Goal: Entertainment & Leisure: Consume media (video, audio)

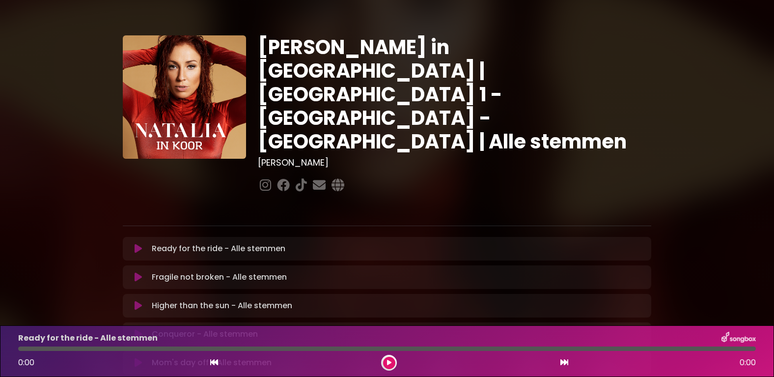
click at [139, 244] on icon at bounding box center [138, 249] width 7 height 10
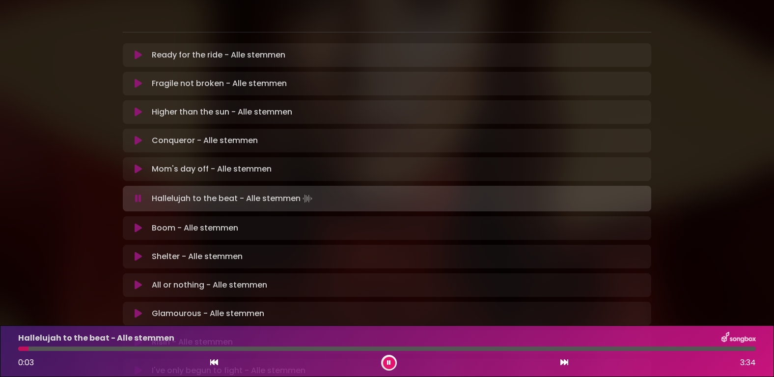
scroll to position [197, 0]
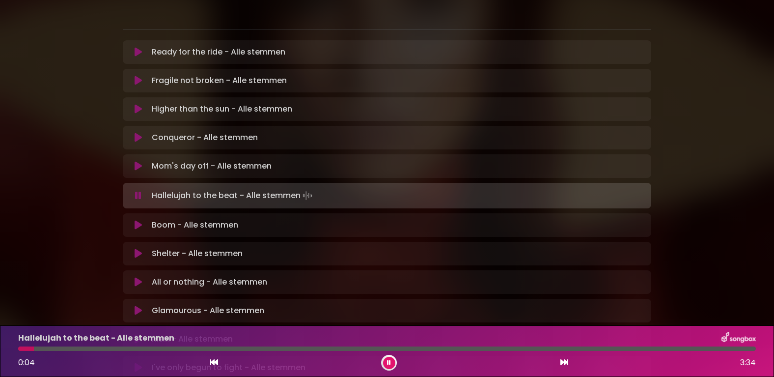
click at [129, 191] on button at bounding box center [138, 196] width 19 height 10
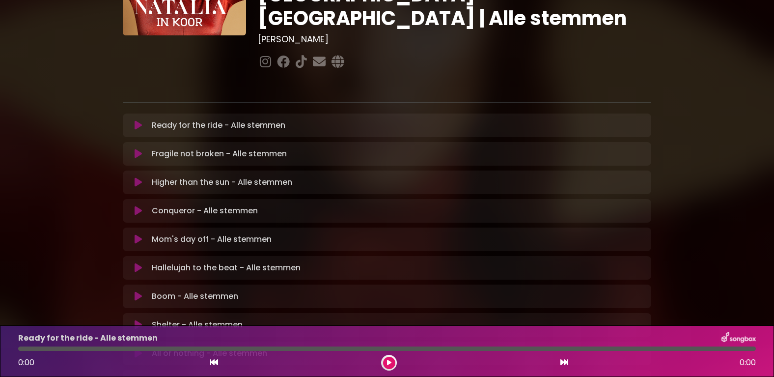
scroll to position [197, 0]
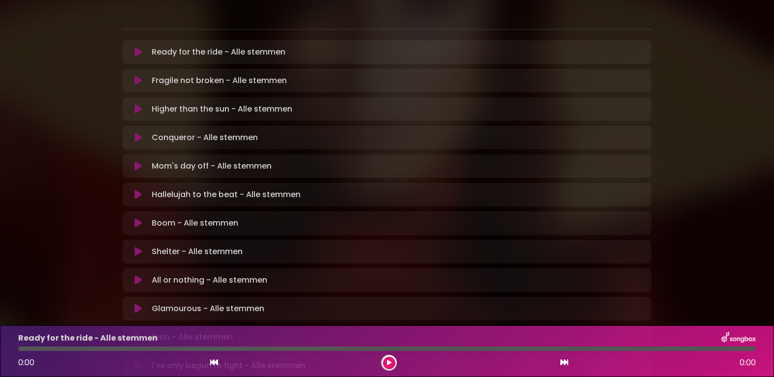
click at [137, 190] on icon at bounding box center [138, 195] width 7 height 10
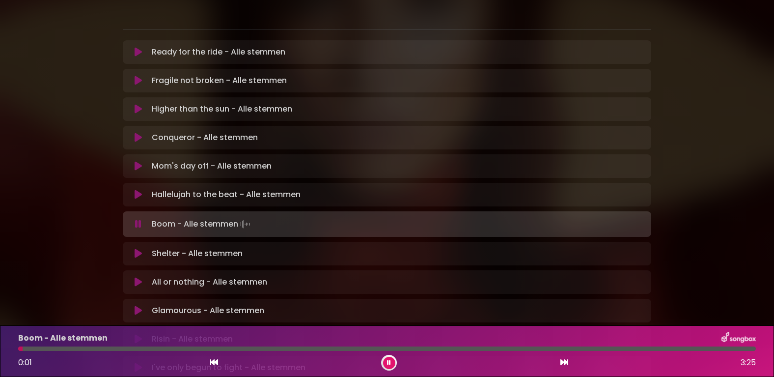
click at [139, 190] on icon at bounding box center [138, 195] width 7 height 10
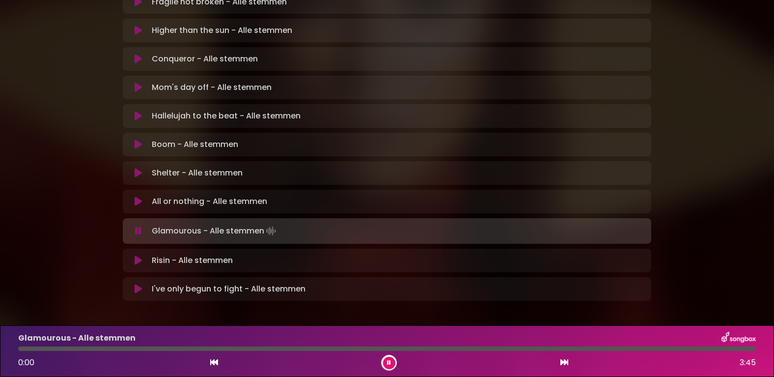
scroll to position [277, 0]
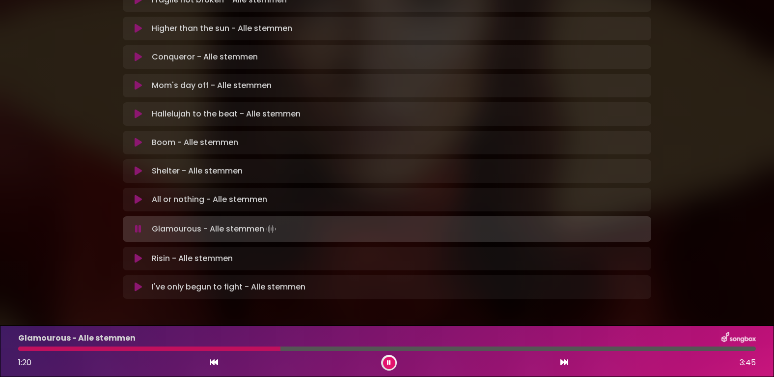
click at [243, 349] on div at bounding box center [149, 348] width 262 height 4
click at [250, 348] on div at bounding box center [153, 348] width 270 height 4
click at [235, 348] on div at bounding box center [139, 348] width 243 height 4
click at [135, 282] on icon at bounding box center [138, 287] width 7 height 10
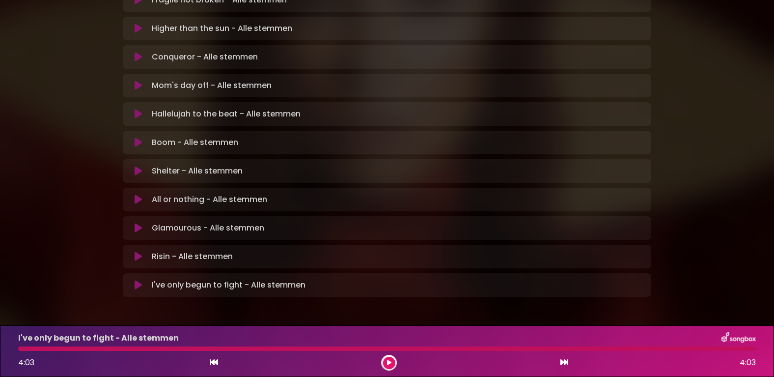
scroll to position [275, 0]
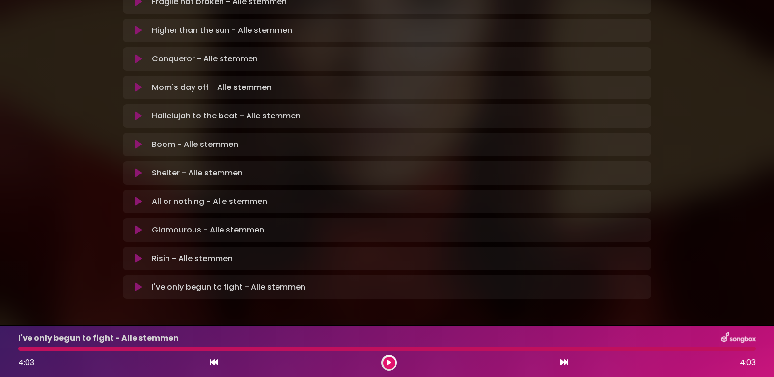
click at [136, 254] on icon at bounding box center [138, 259] width 7 height 10
